Goal: Information Seeking & Learning: Learn about a topic

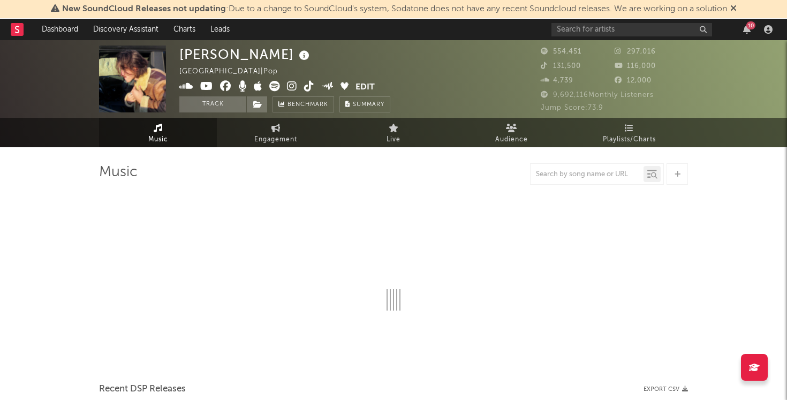
select select "6m"
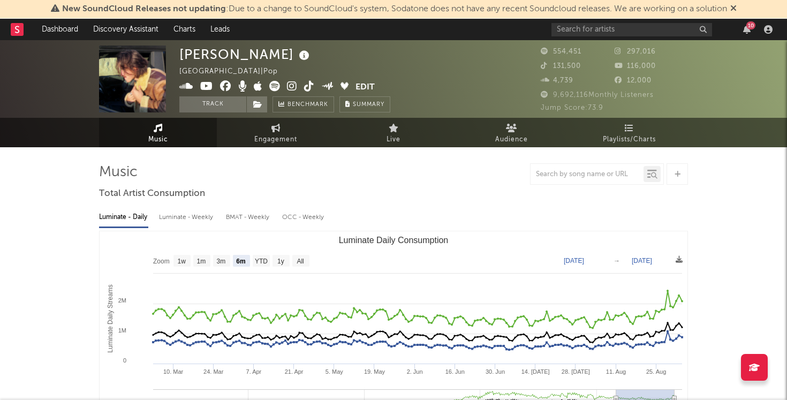
click at [188, 216] on div "Luminate - Weekly" at bounding box center [187, 217] width 56 height 18
select select "6m"
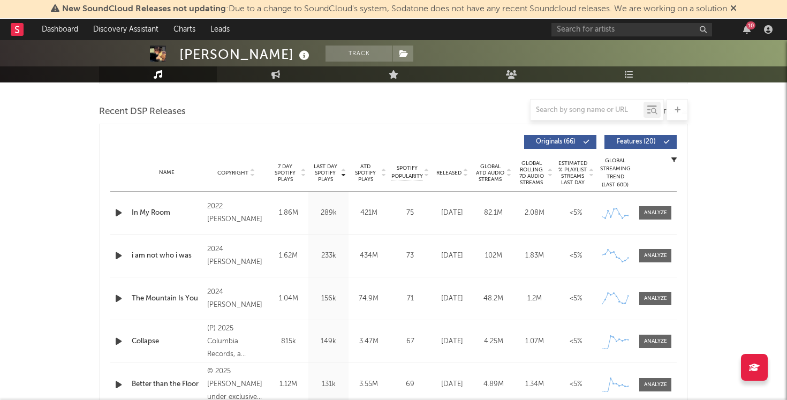
scroll to position [360, 0]
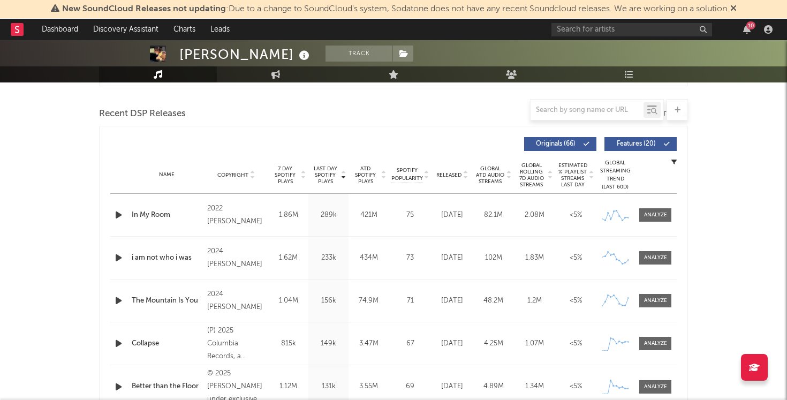
click at [324, 168] on span "Last Day Spotify Plays" at bounding box center [325, 174] width 28 height 19
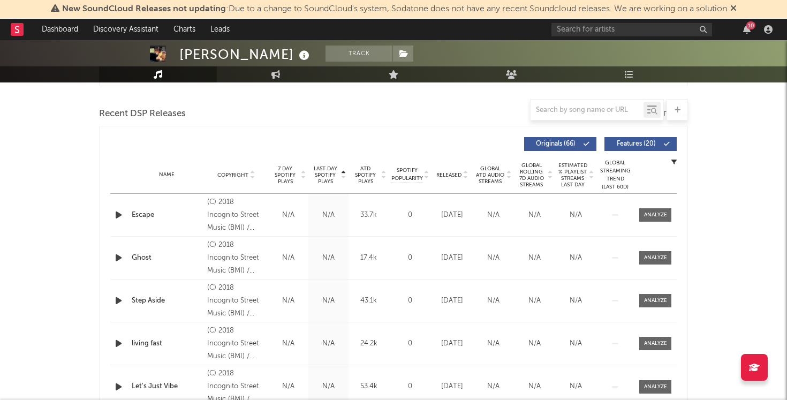
click at [324, 168] on span "Last Day Spotify Plays" at bounding box center [325, 174] width 28 height 19
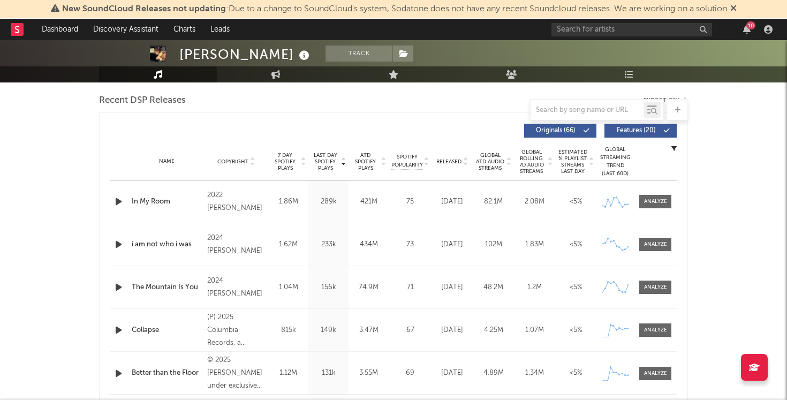
scroll to position [367, 0]
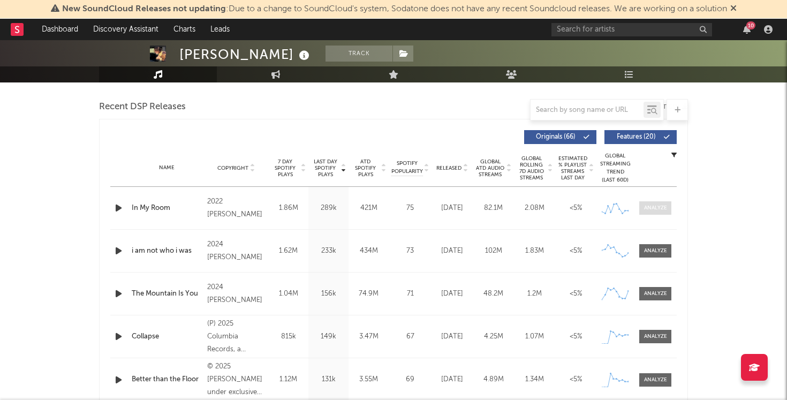
click at [663, 204] on div at bounding box center [655, 208] width 23 height 8
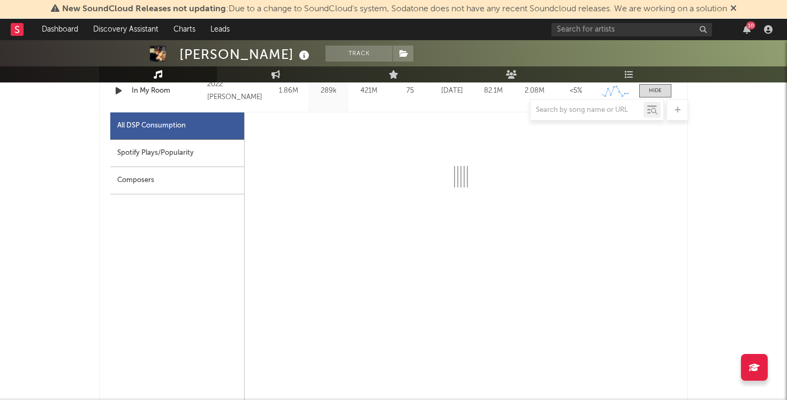
scroll to position [483, 0]
select select "6m"
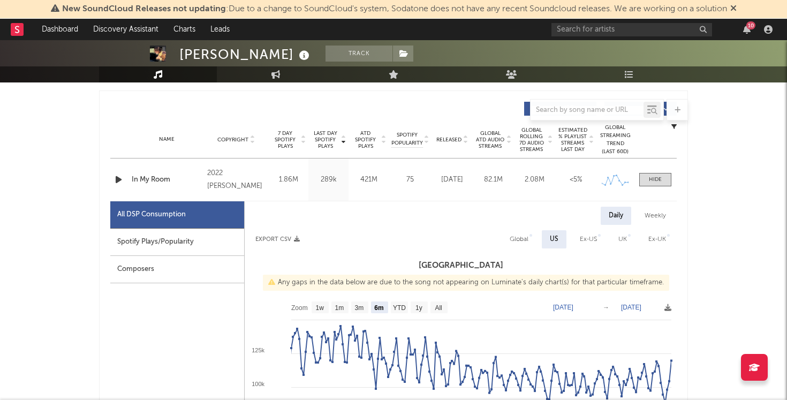
scroll to position [379, 0]
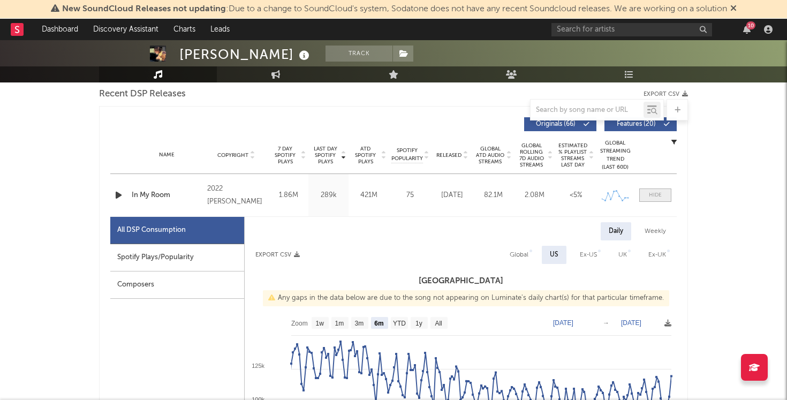
click at [653, 197] on div at bounding box center [655, 195] width 13 height 8
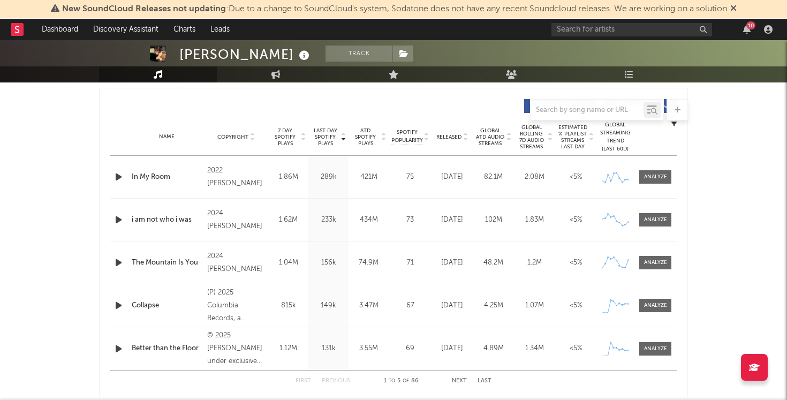
scroll to position [405, 0]
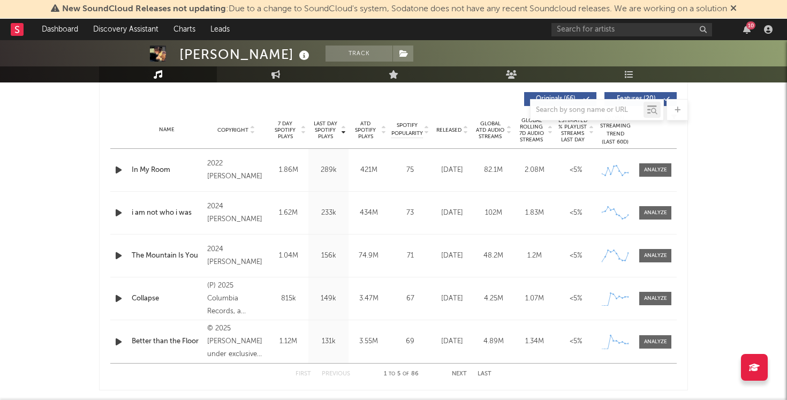
click at [452, 365] on div "First Previous 1 to 5 of 86 Next Last" at bounding box center [393, 373] width 196 height 21
click at [455, 372] on button "Next" at bounding box center [459, 374] width 15 height 6
click at [459, 371] on button "Next" at bounding box center [459, 374] width 15 height 6
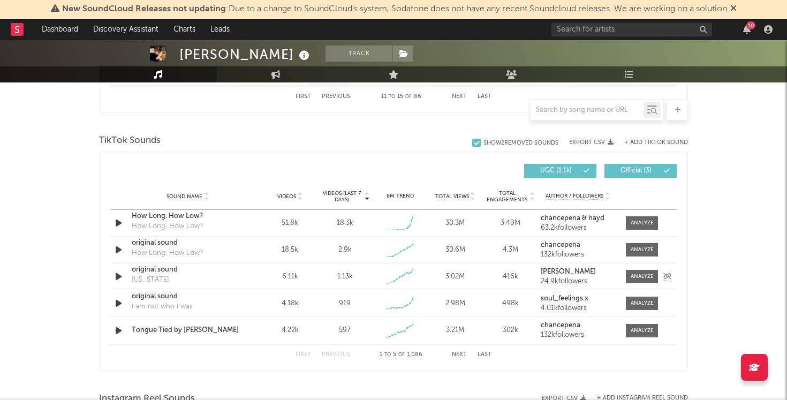
scroll to position [688, 0]
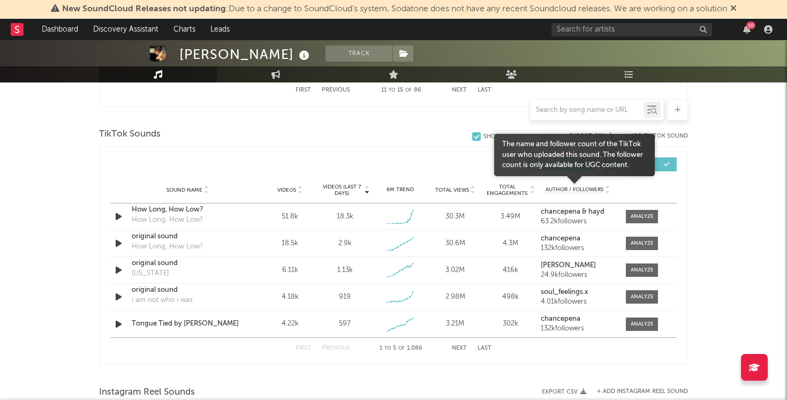
click at [576, 190] on span "Author / Followers" at bounding box center [574, 189] width 58 height 7
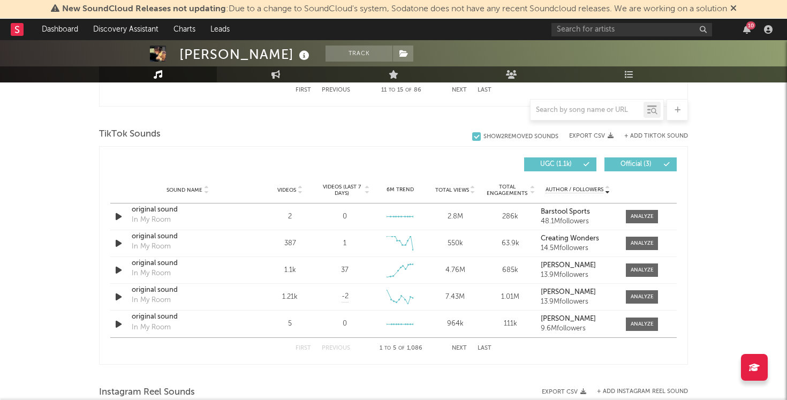
click at [345, 192] on span "Videos (last 7 days)" at bounding box center [341, 190] width 43 height 13
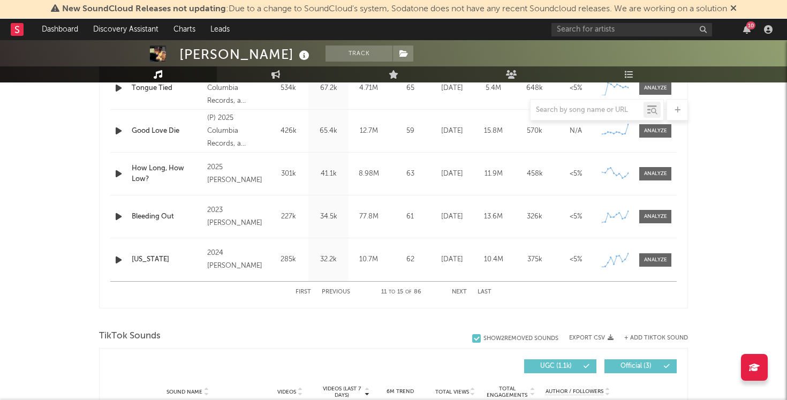
scroll to position [0, 0]
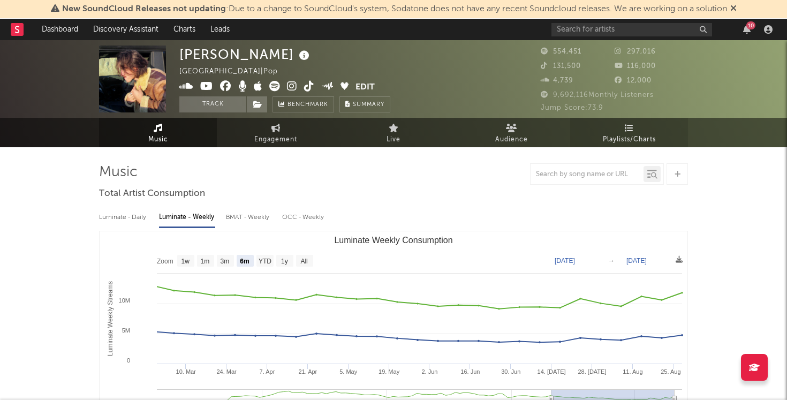
click at [649, 137] on span "Playlists/Charts" at bounding box center [629, 139] width 53 height 13
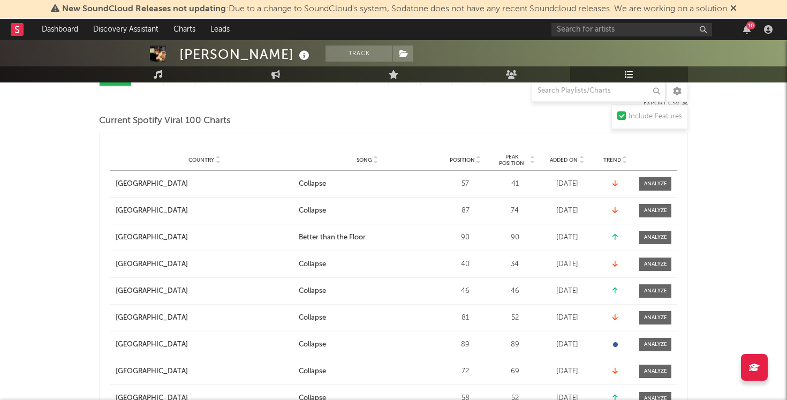
scroll to position [125, 0]
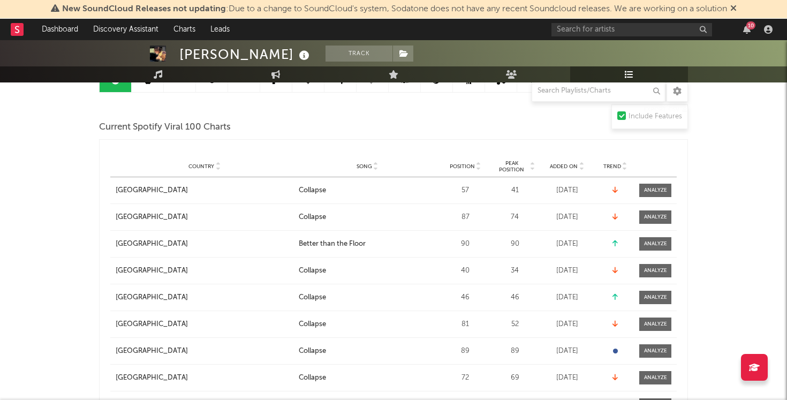
click at [514, 163] on span "Peak Position" at bounding box center [512, 166] width 34 height 13
click at [474, 161] on div "Country City Song Position Peak Position Estimated Daily Streams Playlist Follo…" at bounding box center [393, 166] width 566 height 21
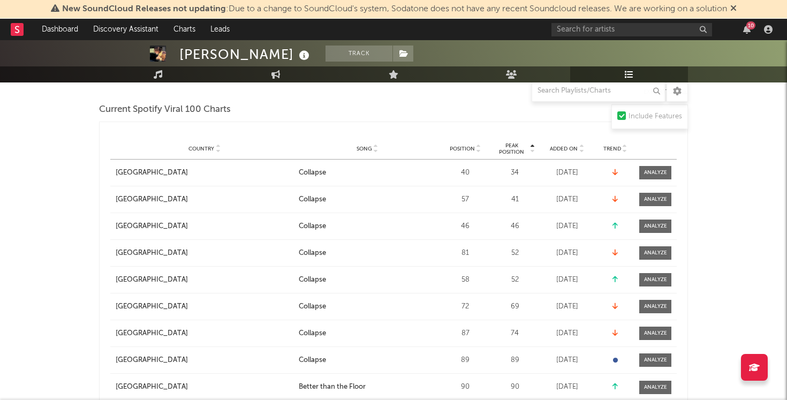
scroll to position [143, 0]
click at [474, 149] on span "Position" at bounding box center [462, 148] width 25 height 6
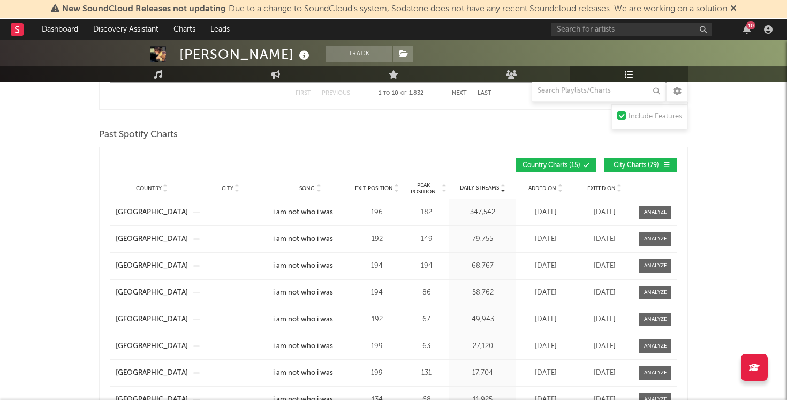
scroll to position [852, 0]
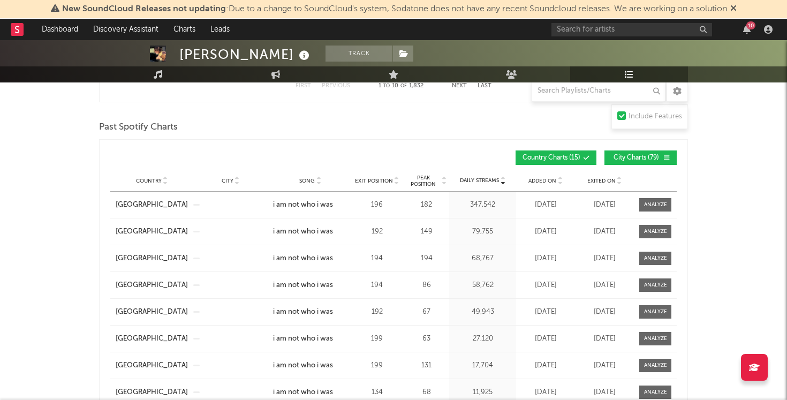
click at [430, 179] on span "Peak Position" at bounding box center [423, 180] width 34 height 13
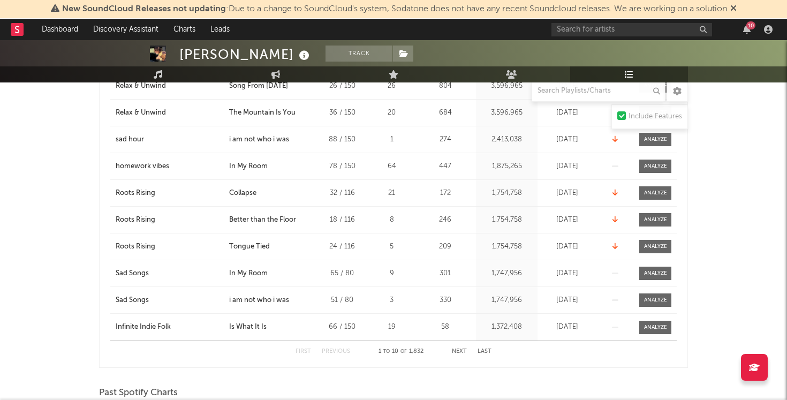
scroll to position [0, 0]
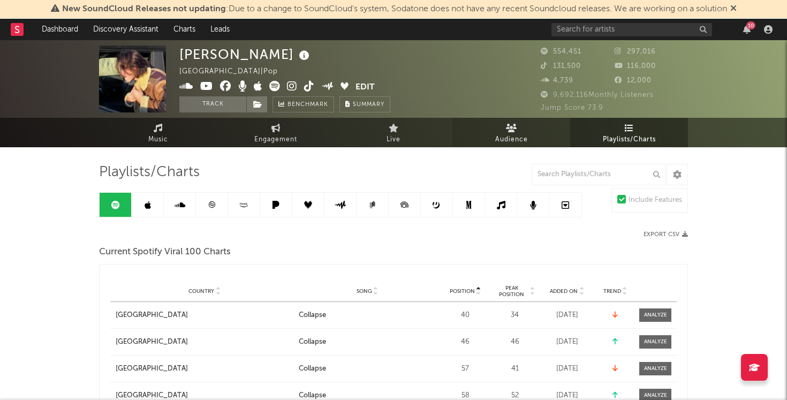
click at [519, 126] on link "Audience" at bounding box center [511, 132] width 118 height 29
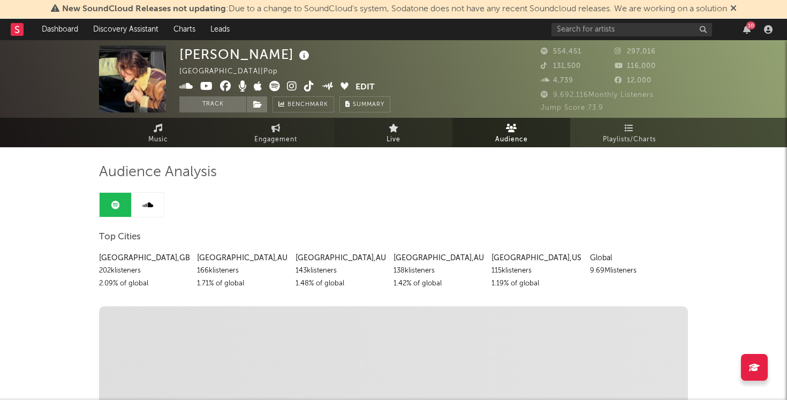
click at [397, 135] on span "Live" at bounding box center [393, 139] width 14 height 13
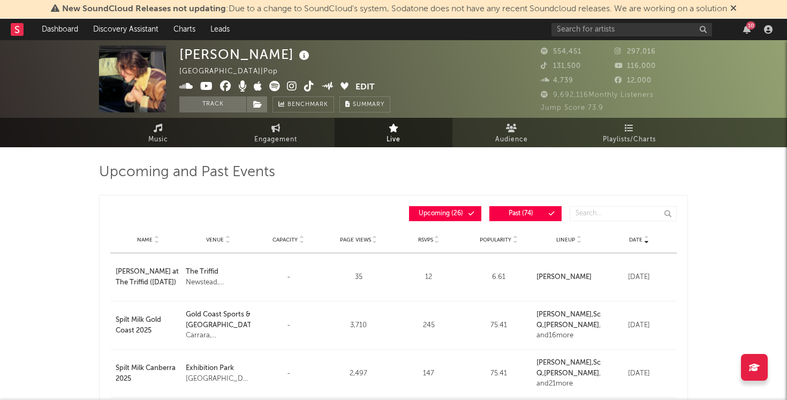
click at [369, 241] on span "Page Views" at bounding box center [355, 240] width 31 height 6
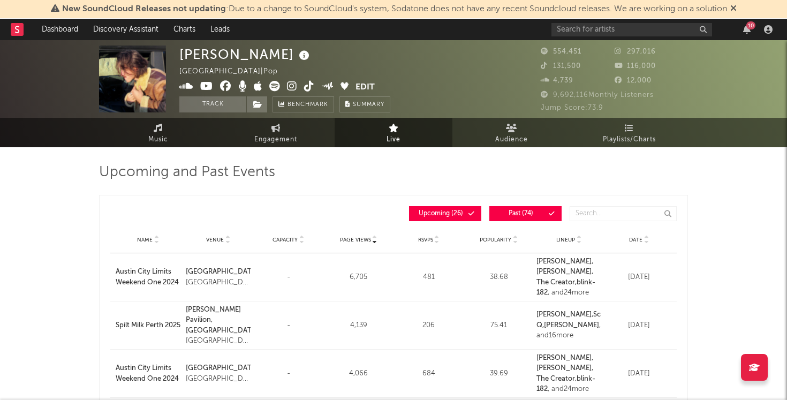
click at [369, 241] on span "Page Views" at bounding box center [355, 240] width 31 height 6
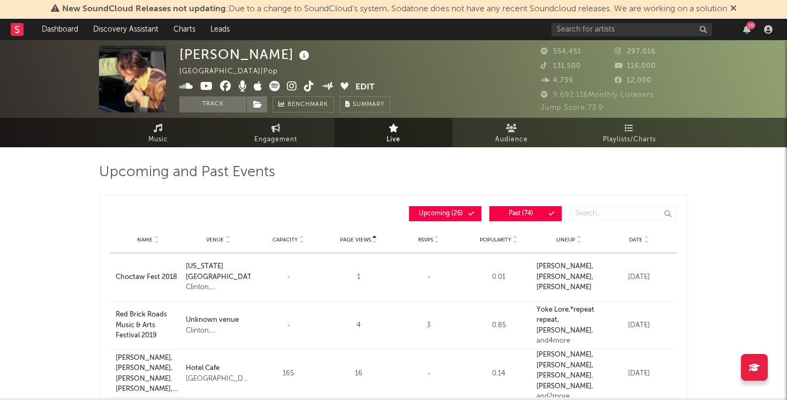
click at [369, 241] on span "Page Views" at bounding box center [355, 240] width 31 height 6
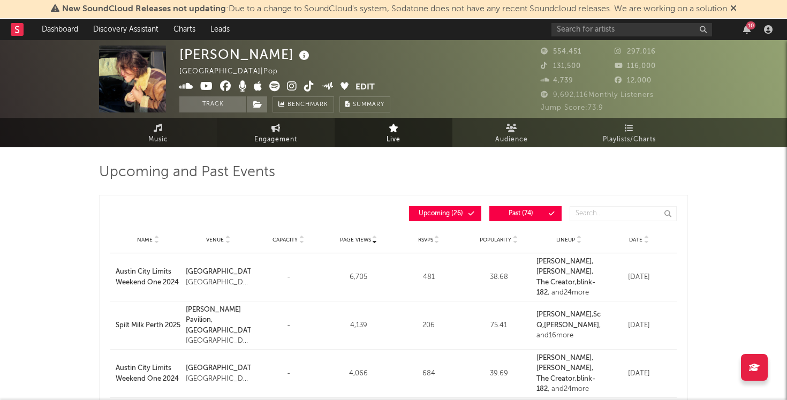
click at [292, 132] on link "Engagement" at bounding box center [276, 132] width 118 height 29
select select "1w"
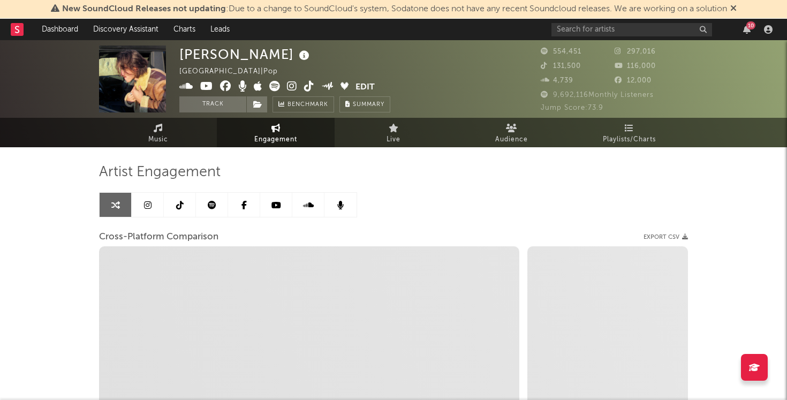
select select "1m"
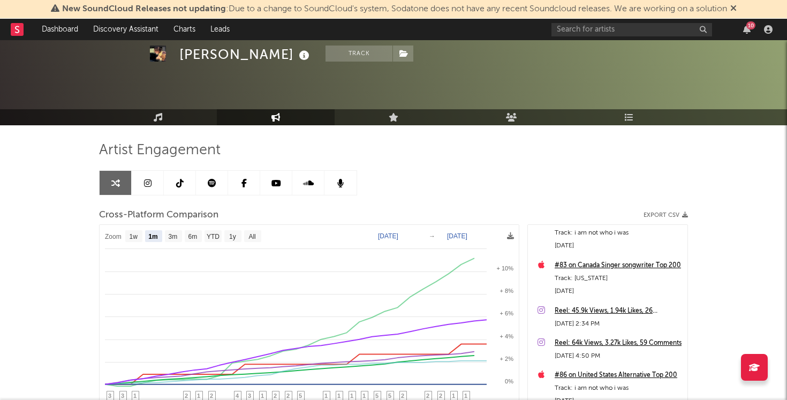
scroll to position [20, 0]
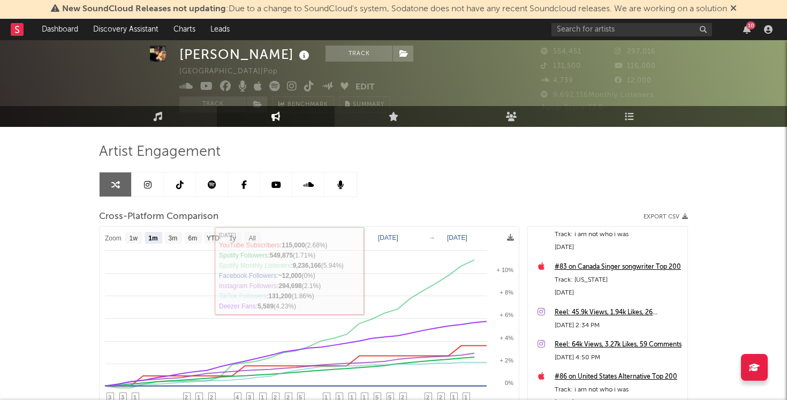
click at [184, 180] on link at bounding box center [180, 184] width 32 height 24
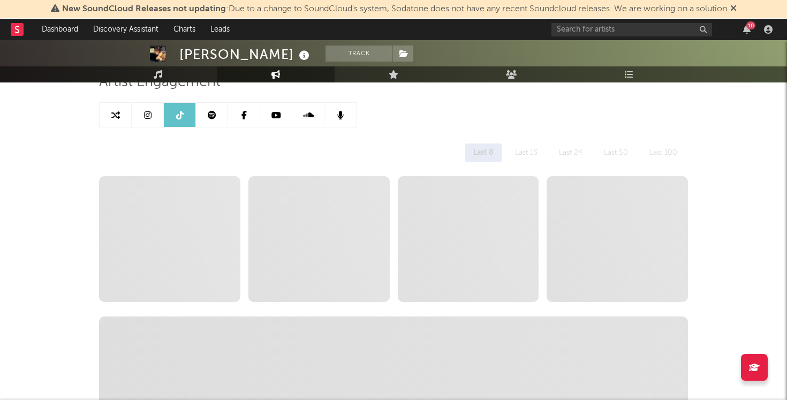
scroll to position [90, 0]
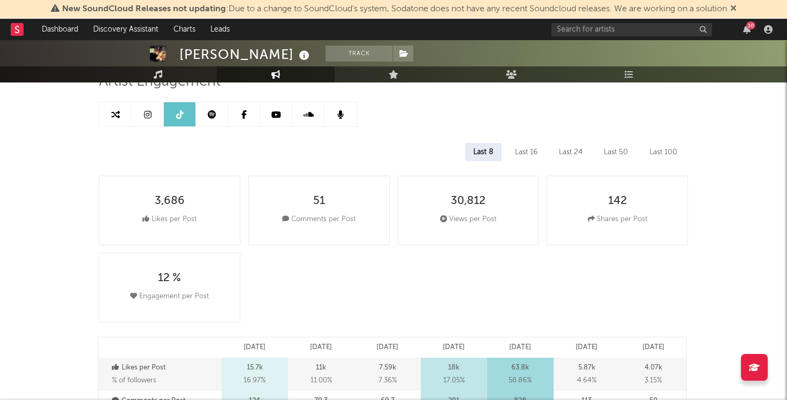
select select "6m"
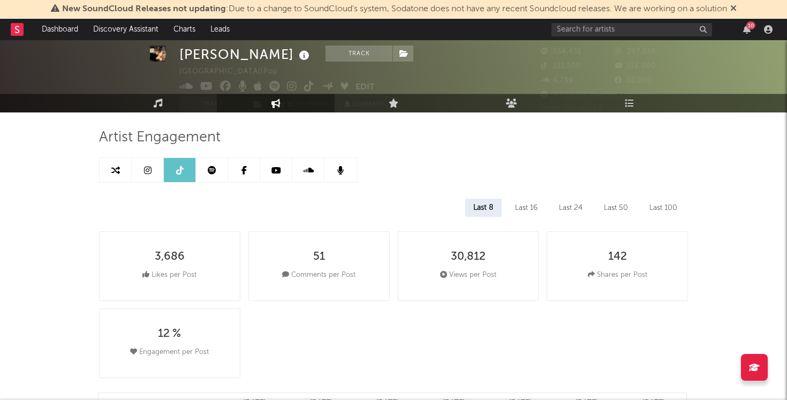
scroll to position [26, 0]
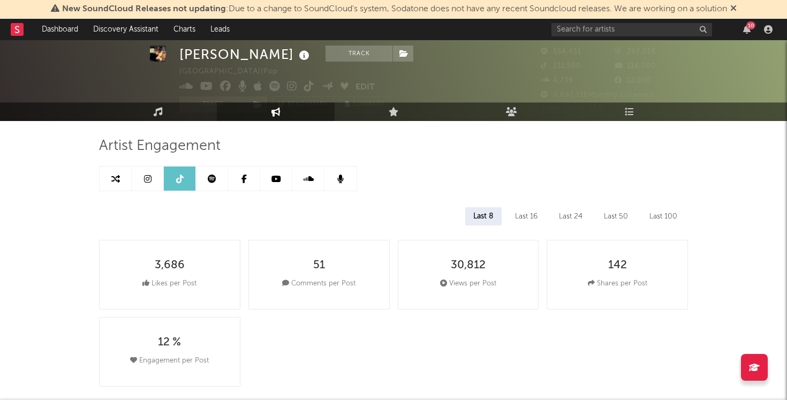
click at [147, 169] on link at bounding box center [148, 178] width 32 height 24
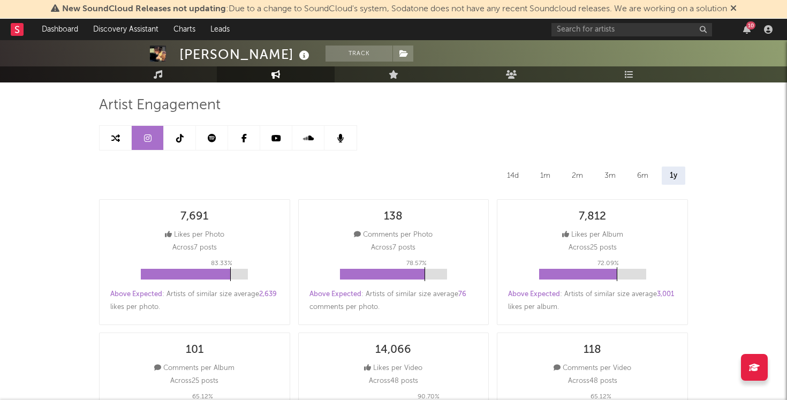
select select "6m"
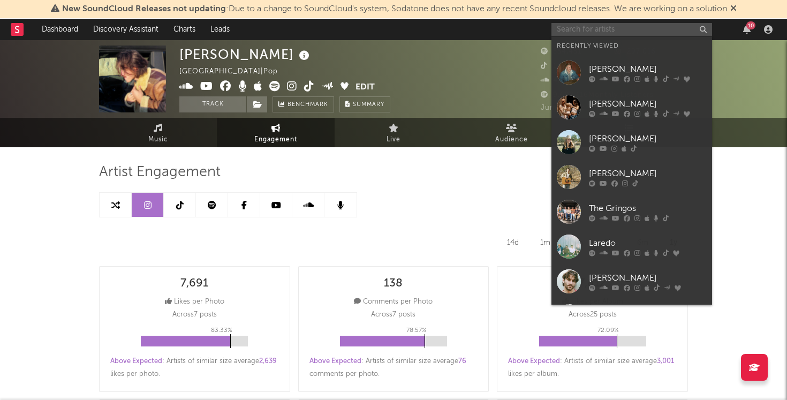
click at [579, 34] on input "text" at bounding box center [631, 29] width 161 height 13
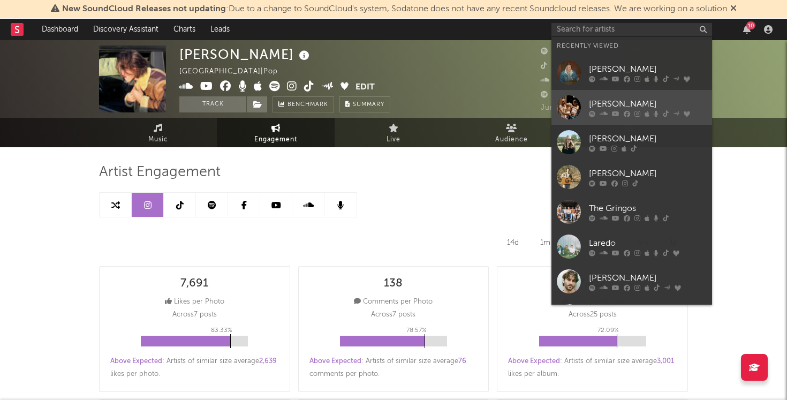
click at [607, 108] on div "[PERSON_NAME]" at bounding box center [648, 103] width 118 height 13
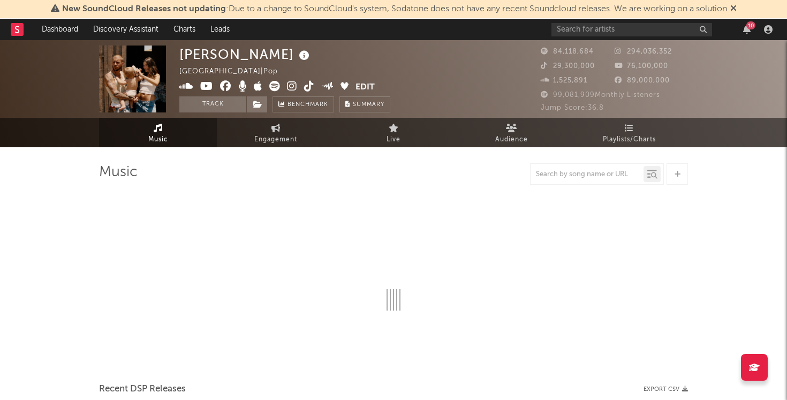
select select "6m"
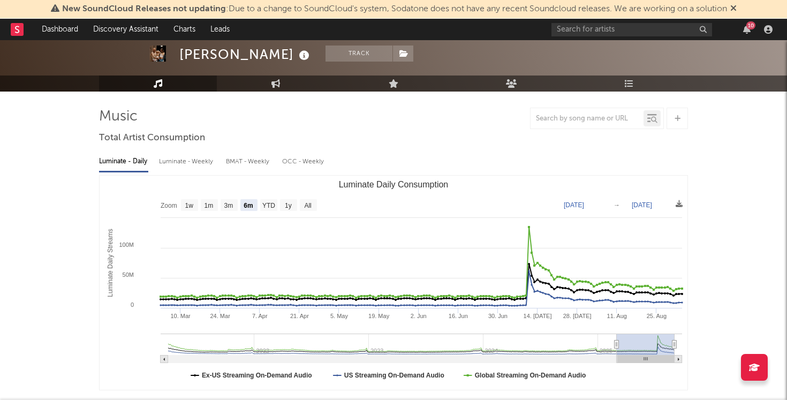
scroll to position [60, 0]
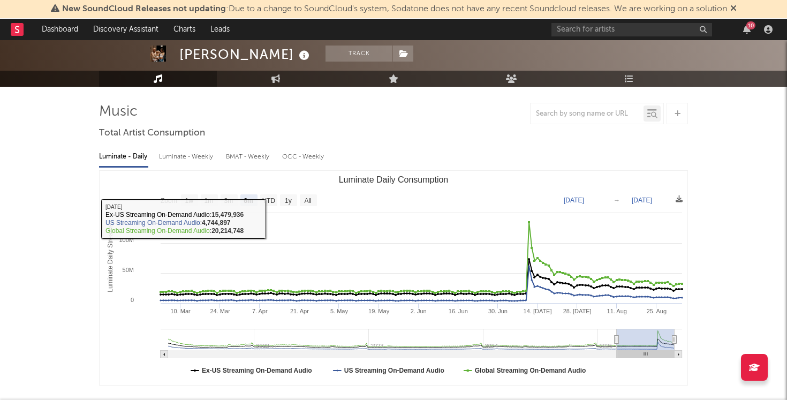
click at [201, 162] on div "Luminate - Weekly" at bounding box center [187, 157] width 56 height 18
select select "6m"
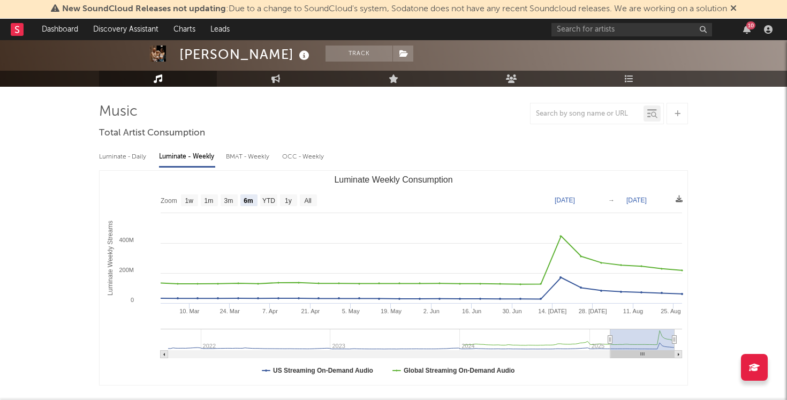
click at [123, 155] on div "Luminate - Daily" at bounding box center [123, 157] width 49 height 18
select select "6m"
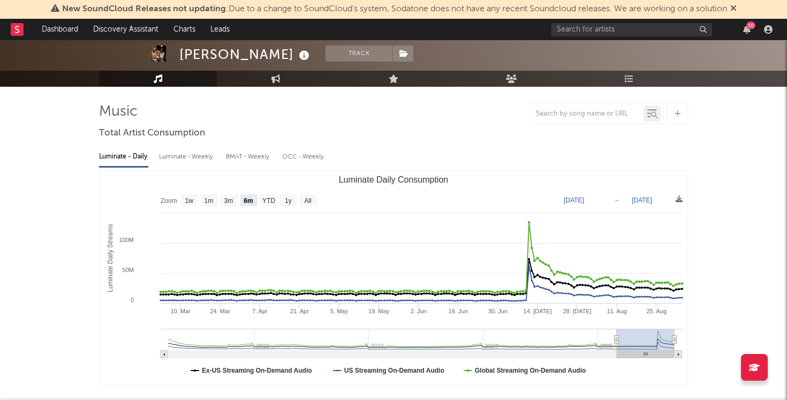
click at [173, 159] on div "Luminate - Weekly" at bounding box center [187, 157] width 56 height 18
select select "6m"
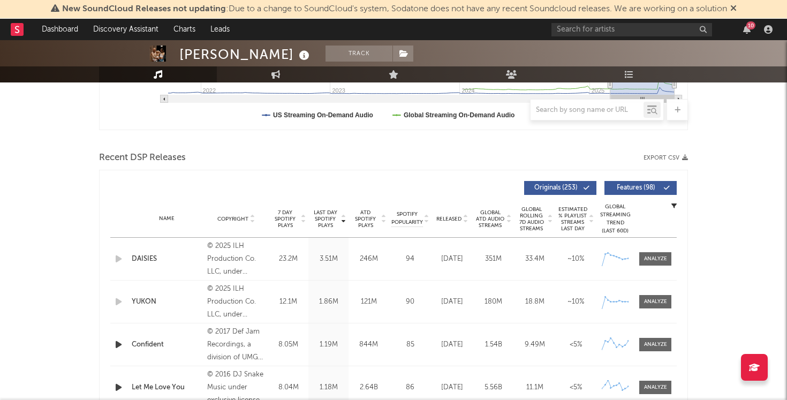
scroll to position [364, 0]
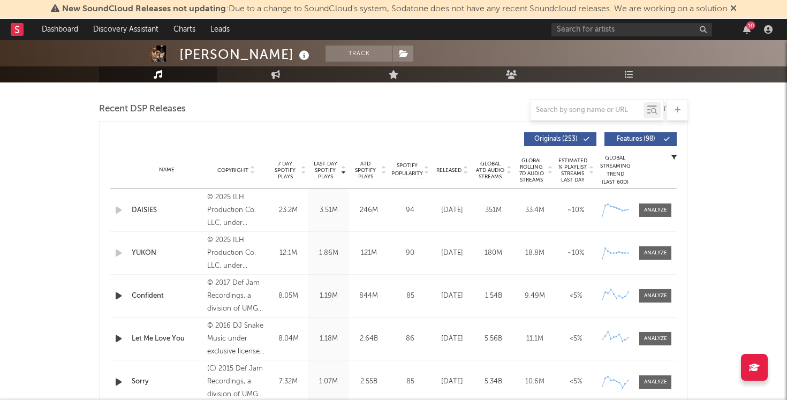
click at [288, 169] on span "7 Day Spotify Plays" at bounding box center [285, 170] width 28 height 19
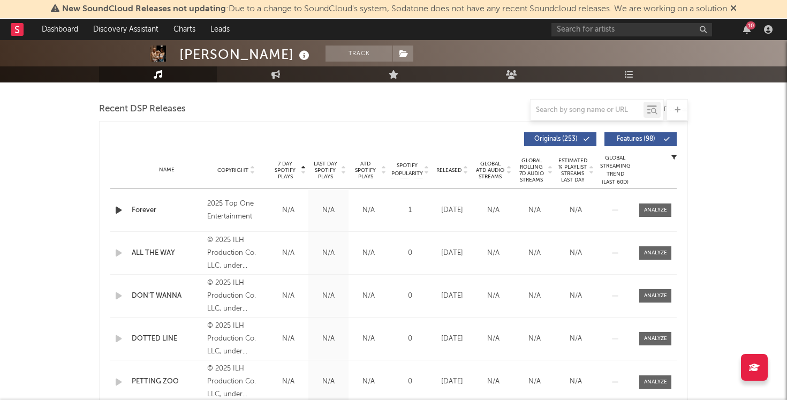
click at [286, 154] on div "Name Copyright Label Album Names Composer Names 7 Day Spotify Plays Last Day Sp…" at bounding box center [393, 169] width 566 height 37
click at [286, 168] on span "7 Day Spotify Plays" at bounding box center [285, 170] width 28 height 19
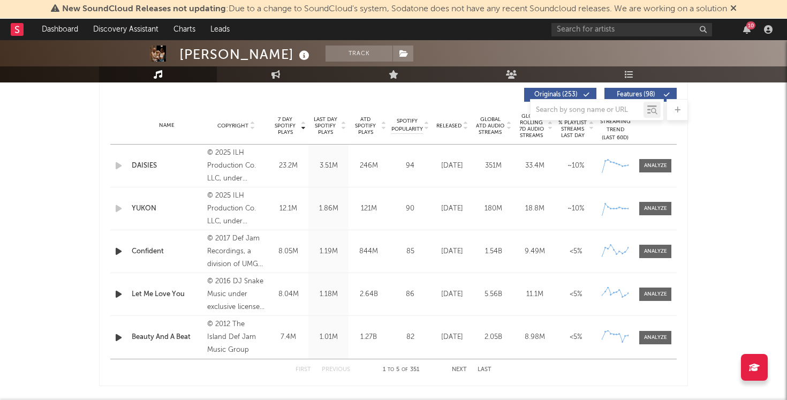
scroll to position [399, 0]
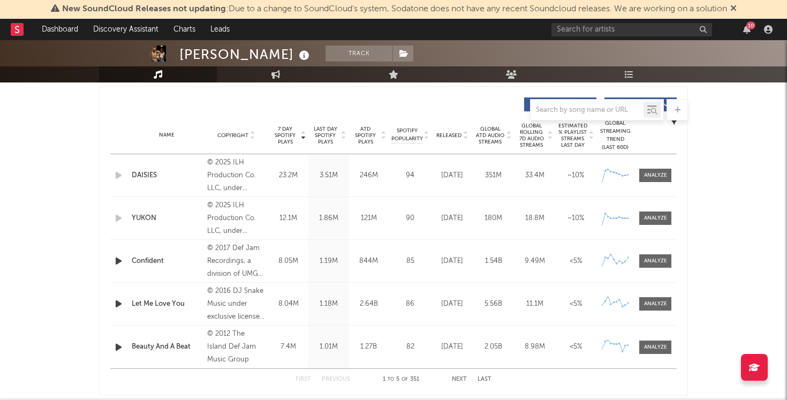
click at [340, 138] on icon at bounding box center [342, 137] width 5 height 4
click at [610, 32] on input "text" at bounding box center [631, 29] width 161 height 13
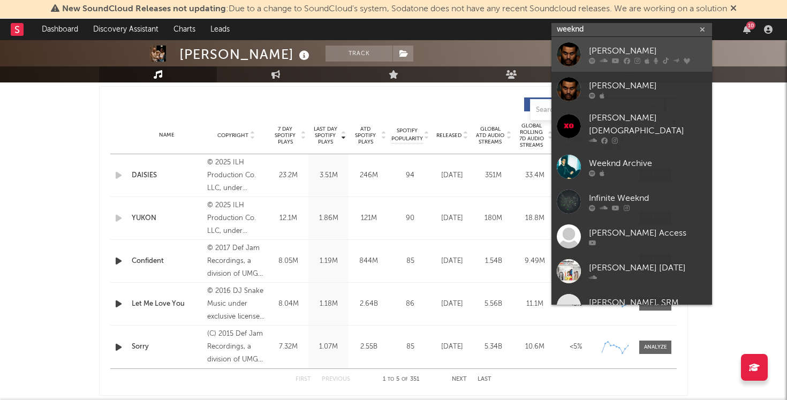
type input "weeknd"
click at [604, 49] on div "[PERSON_NAME]" at bounding box center [648, 50] width 118 height 13
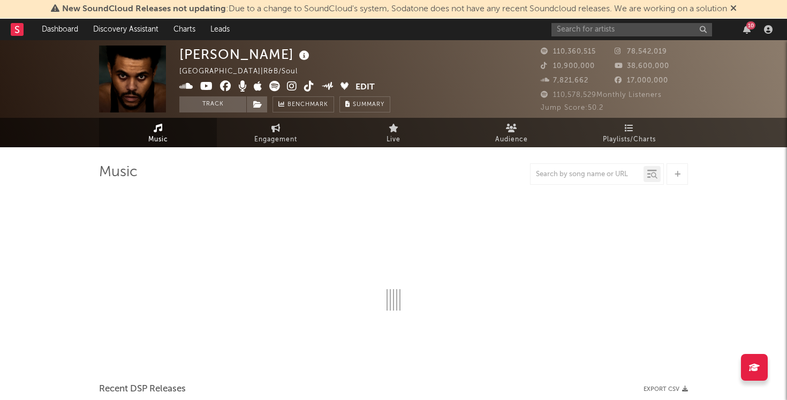
select select "6m"
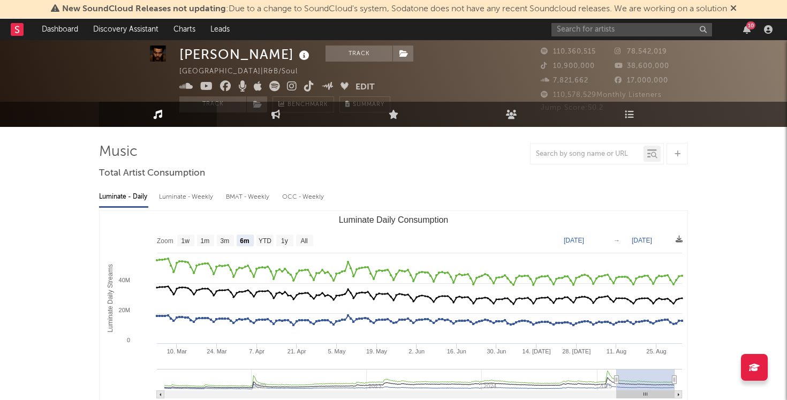
scroll to position [24, 0]
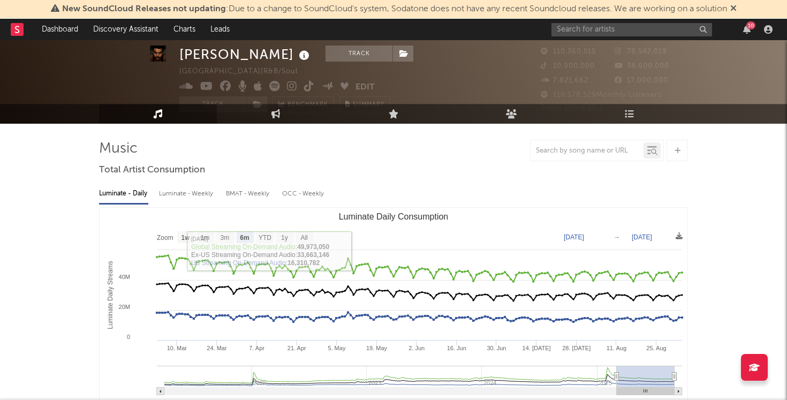
click at [184, 191] on div "Luminate - Weekly" at bounding box center [187, 194] width 56 height 18
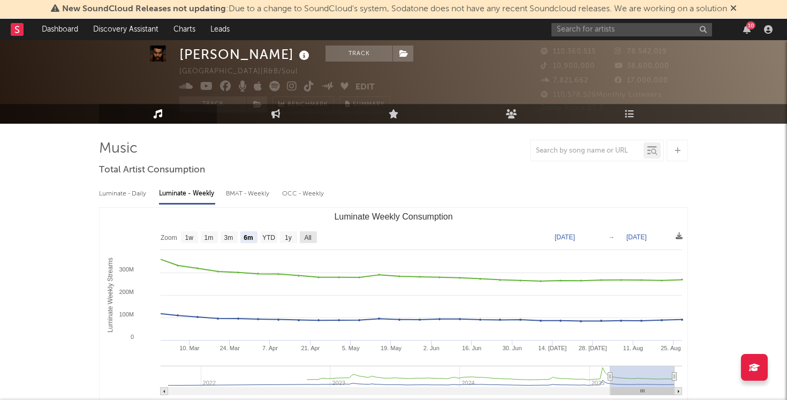
click at [315, 232] on rect "Luminate Weekly Consumption" at bounding box center [308, 237] width 17 height 12
select select "All"
type input "[DATE]"
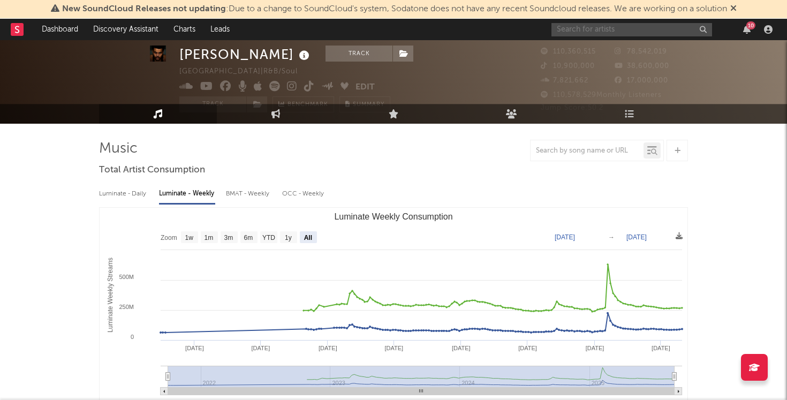
click at [615, 27] on input "text" at bounding box center [631, 29] width 161 height 13
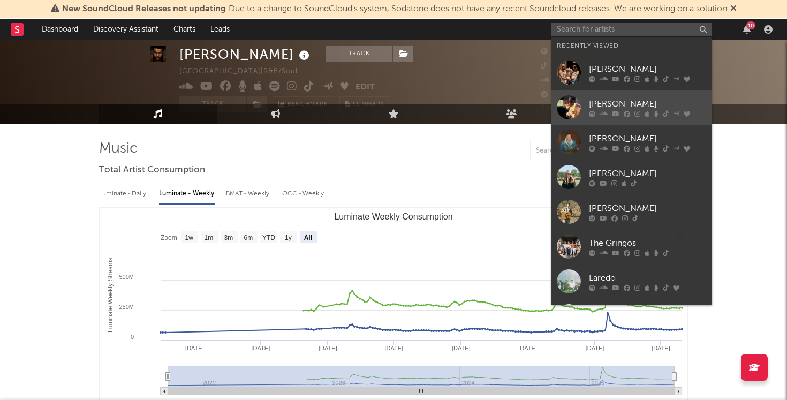
click at [620, 103] on div "[PERSON_NAME]" at bounding box center [648, 103] width 118 height 13
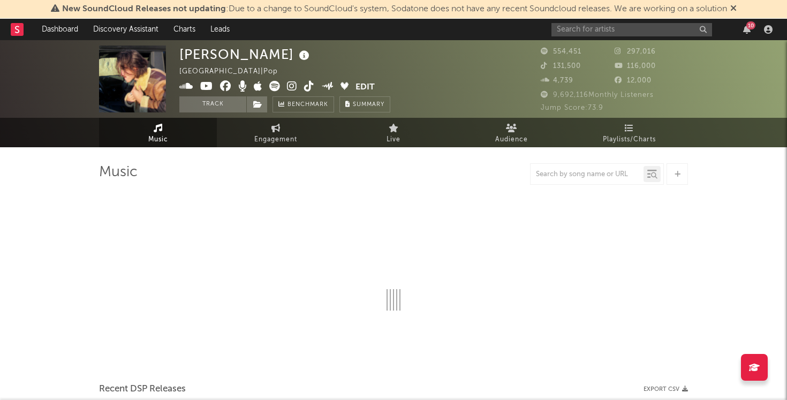
select select "6m"
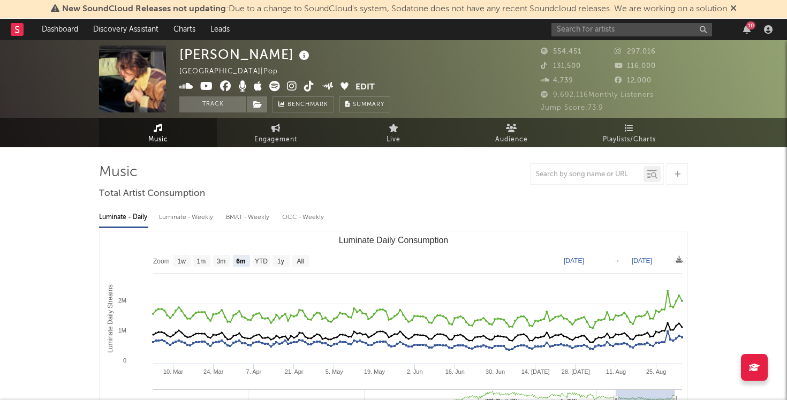
click at [168, 211] on div "Luminate - Weekly" at bounding box center [187, 217] width 56 height 18
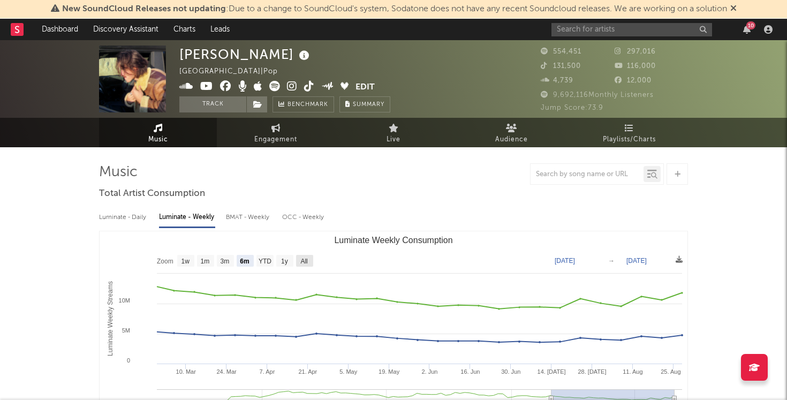
click at [305, 261] on text "All" at bounding box center [303, 260] width 7 height 7
select select "All"
type input "[DATE]"
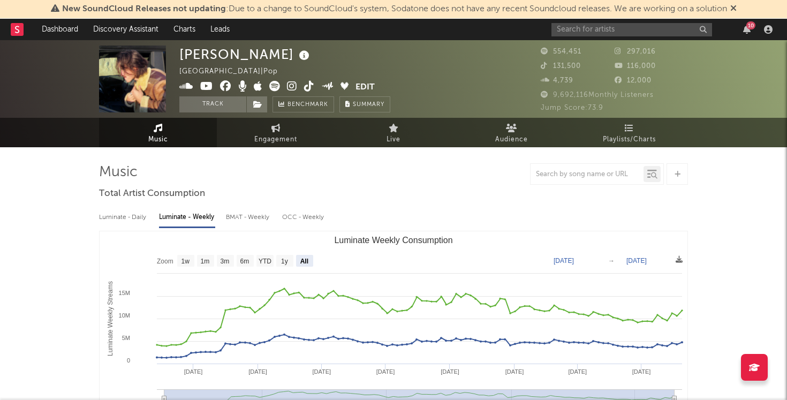
click at [124, 212] on div "Luminate - Daily" at bounding box center [123, 217] width 49 height 18
select select "6m"
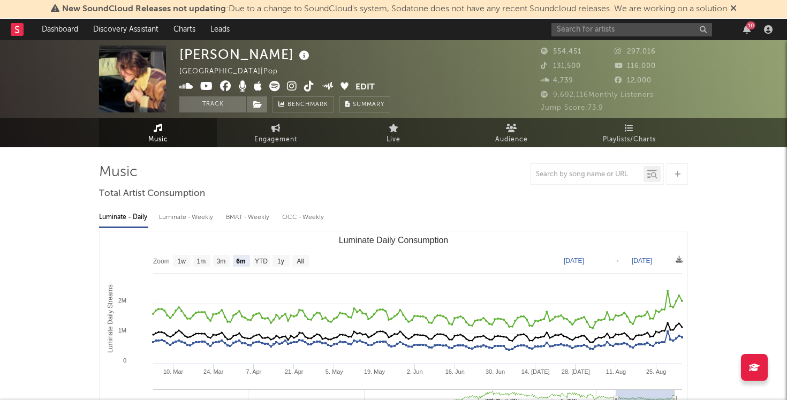
click at [608, 21] on div "10" at bounding box center [663, 29] width 225 height 21
click at [608, 23] on input "text" at bounding box center [631, 29] width 161 height 13
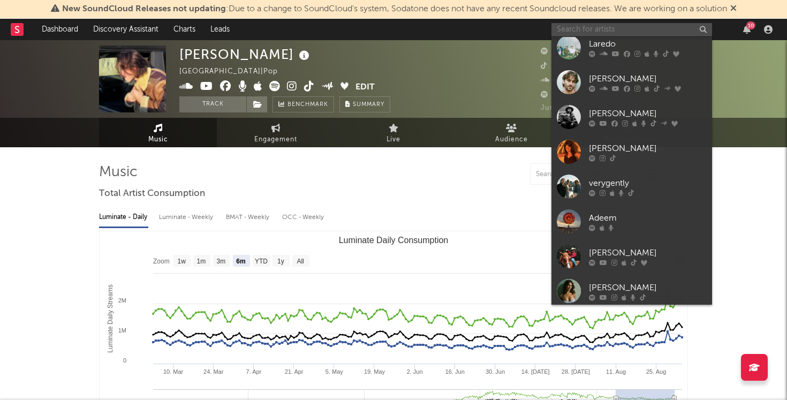
scroll to position [233, 0]
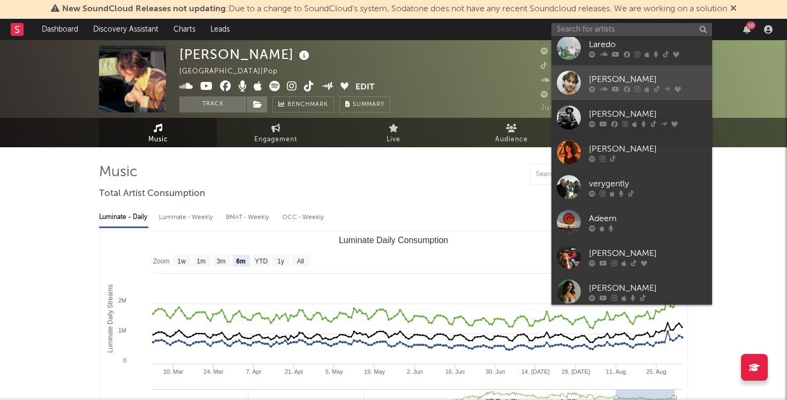
click at [655, 78] on div "[PERSON_NAME]" at bounding box center [648, 79] width 118 height 13
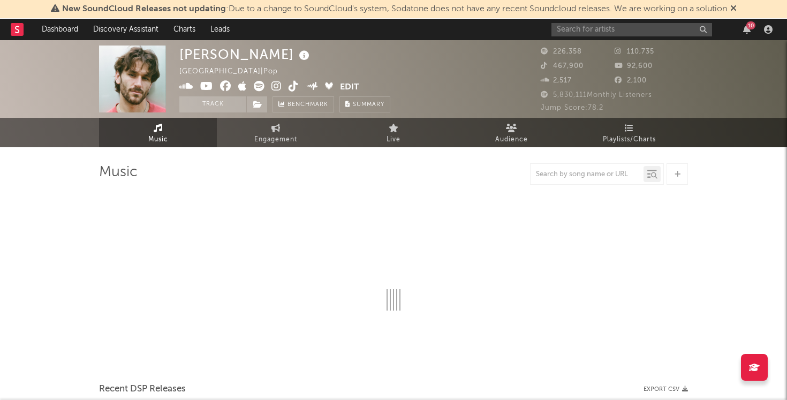
select select "6m"
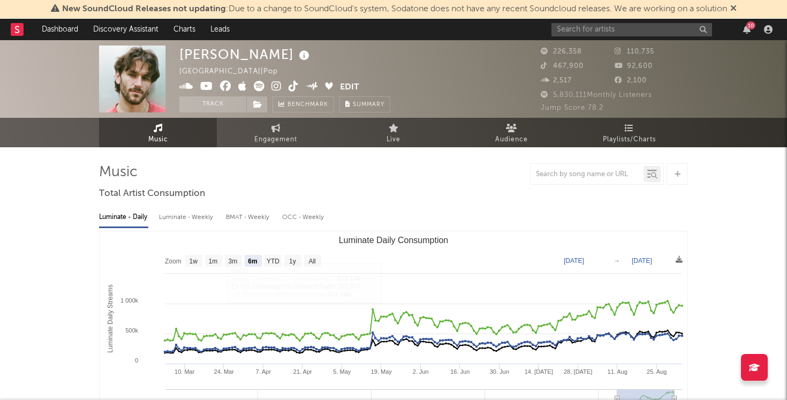
click at [184, 216] on div "Luminate - Weekly" at bounding box center [187, 217] width 56 height 18
select select "6m"
